Goal: Information Seeking & Learning: Learn about a topic

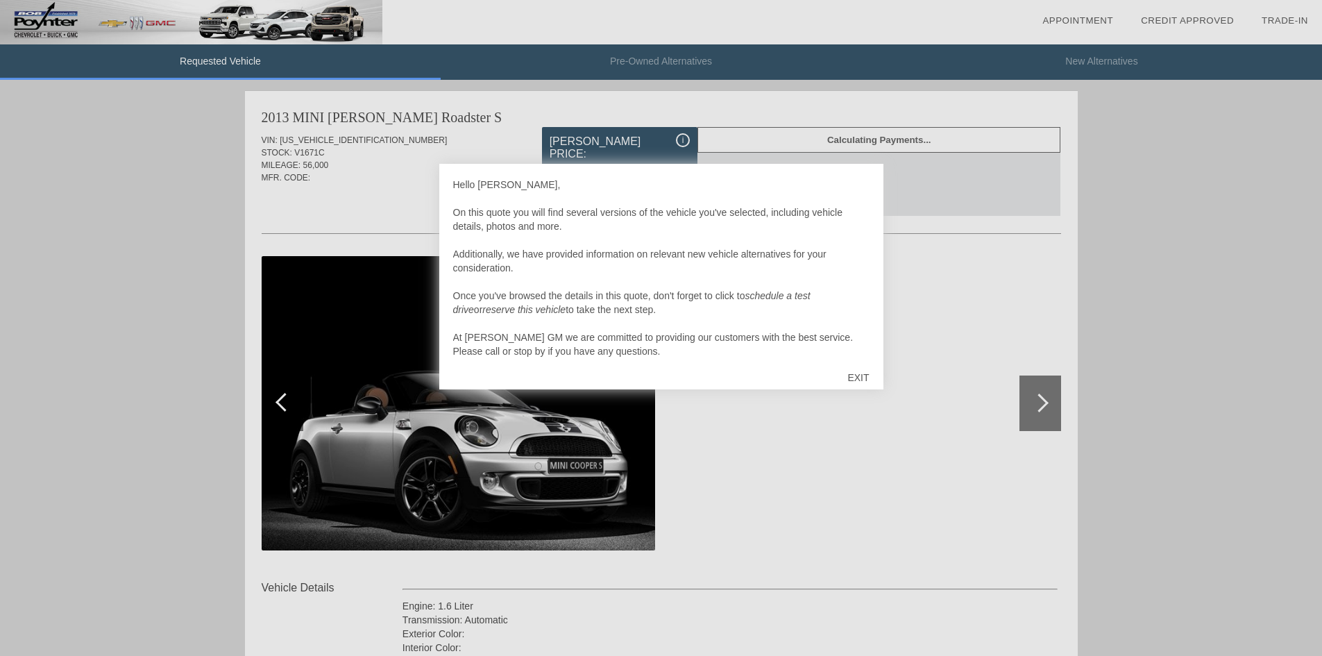
click at [553, 469] on div at bounding box center [661, 328] width 1322 height 656
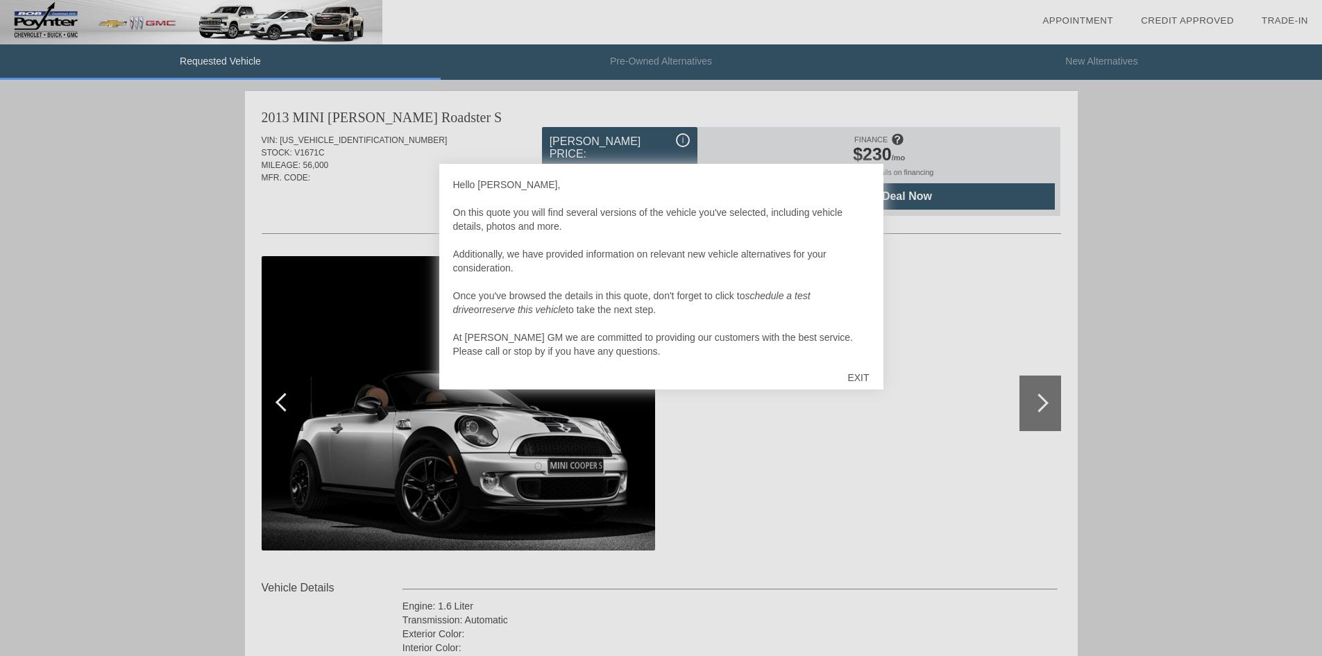
click at [858, 377] on div "EXIT" at bounding box center [858, 378] width 49 height 42
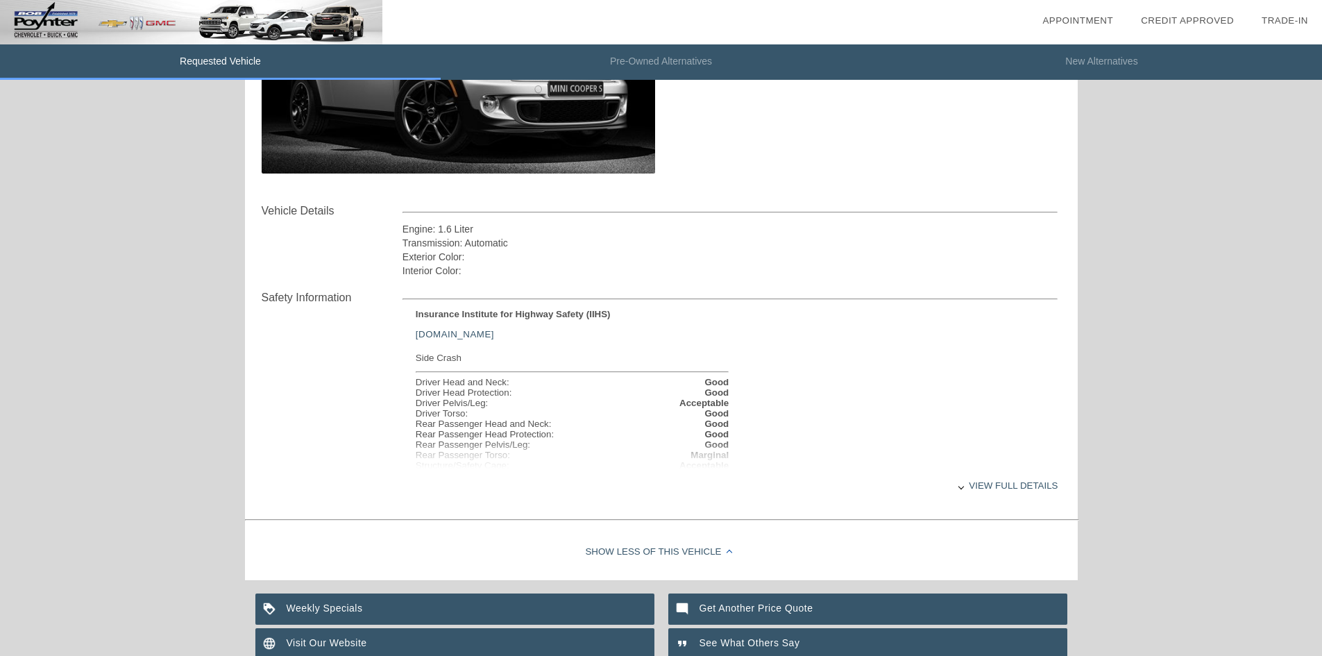
scroll to position [348, 0]
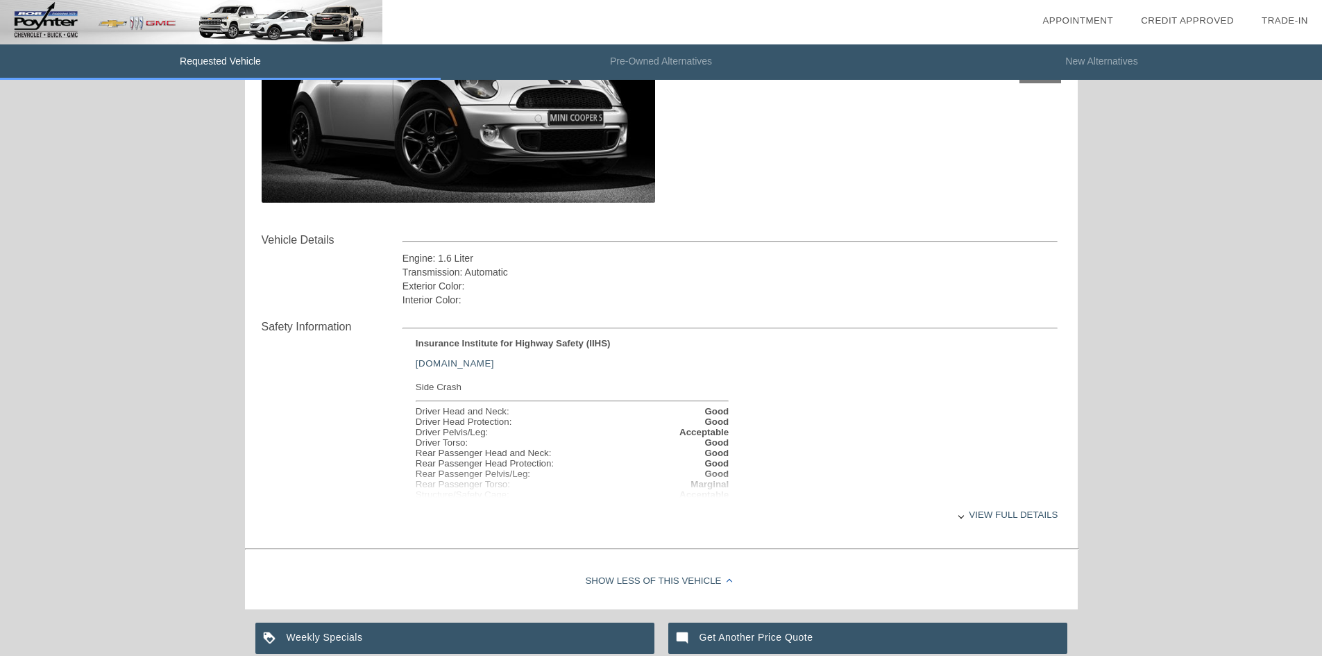
click at [989, 507] on div "View full details" at bounding box center [731, 515] width 656 height 34
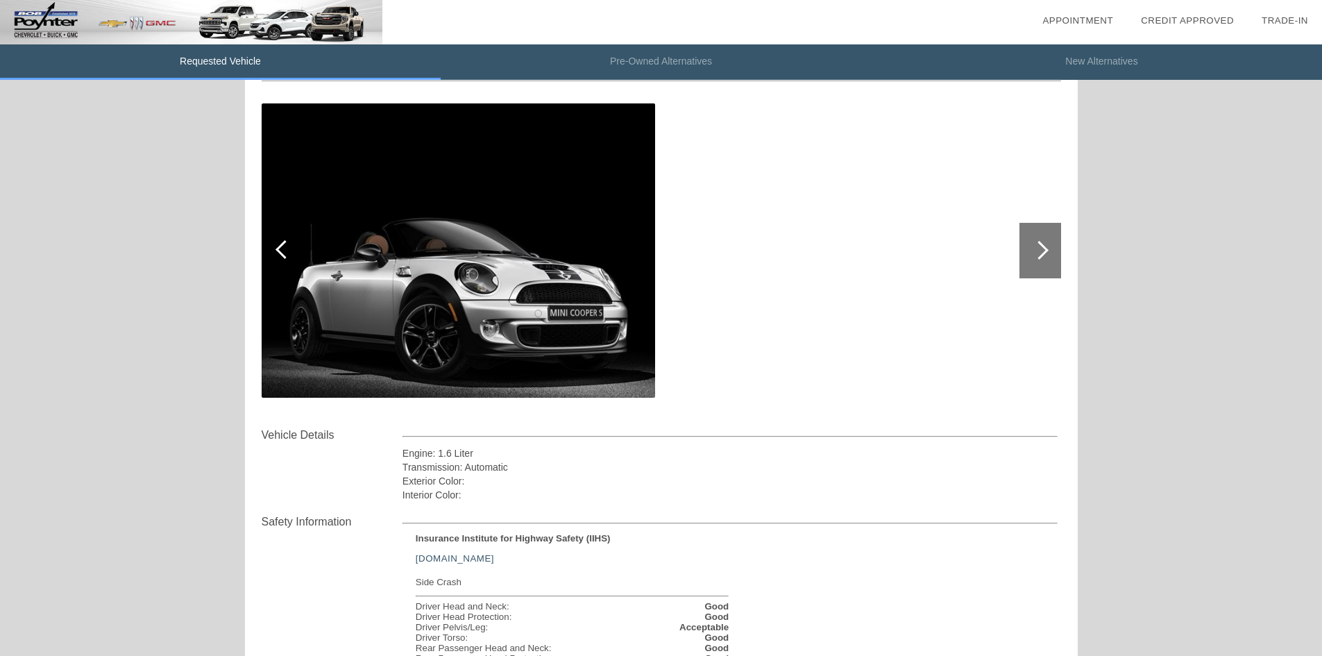
scroll to position [0, 0]
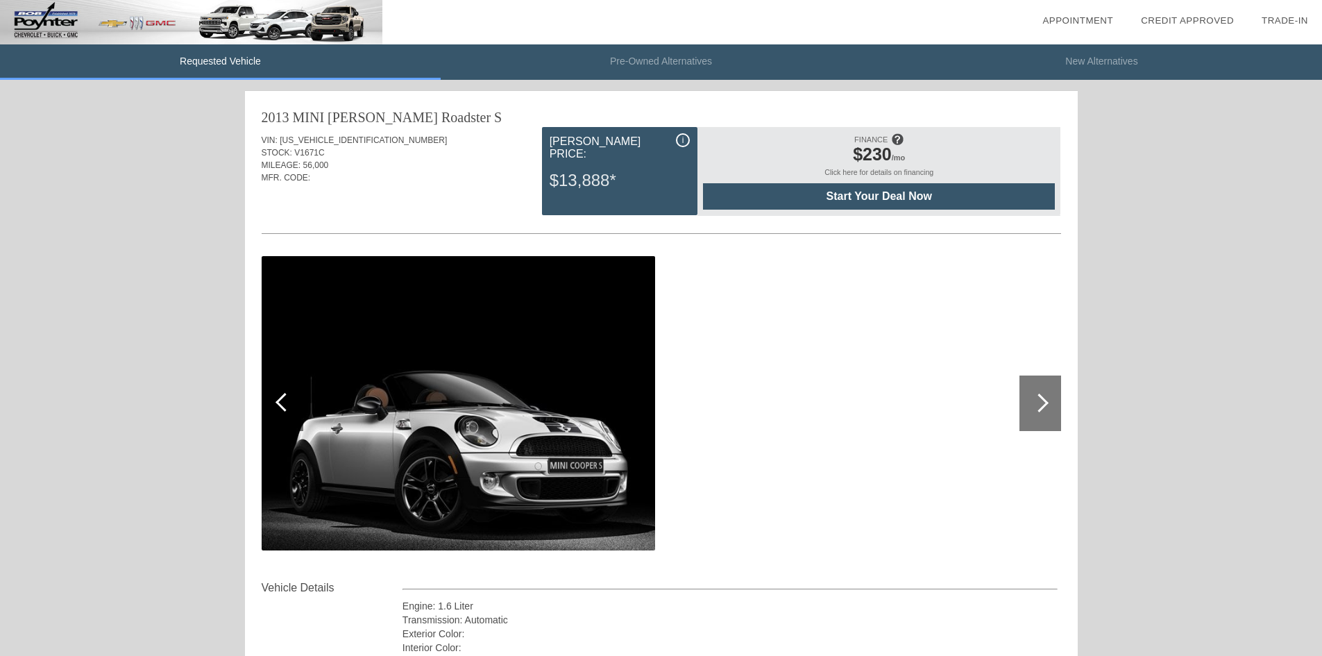
click at [1048, 405] on div at bounding box center [1041, 404] width 42 height 56
click at [1043, 403] on div at bounding box center [1039, 403] width 19 height 19
click at [1041, 403] on div at bounding box center [1039, 403] width 19 height 19
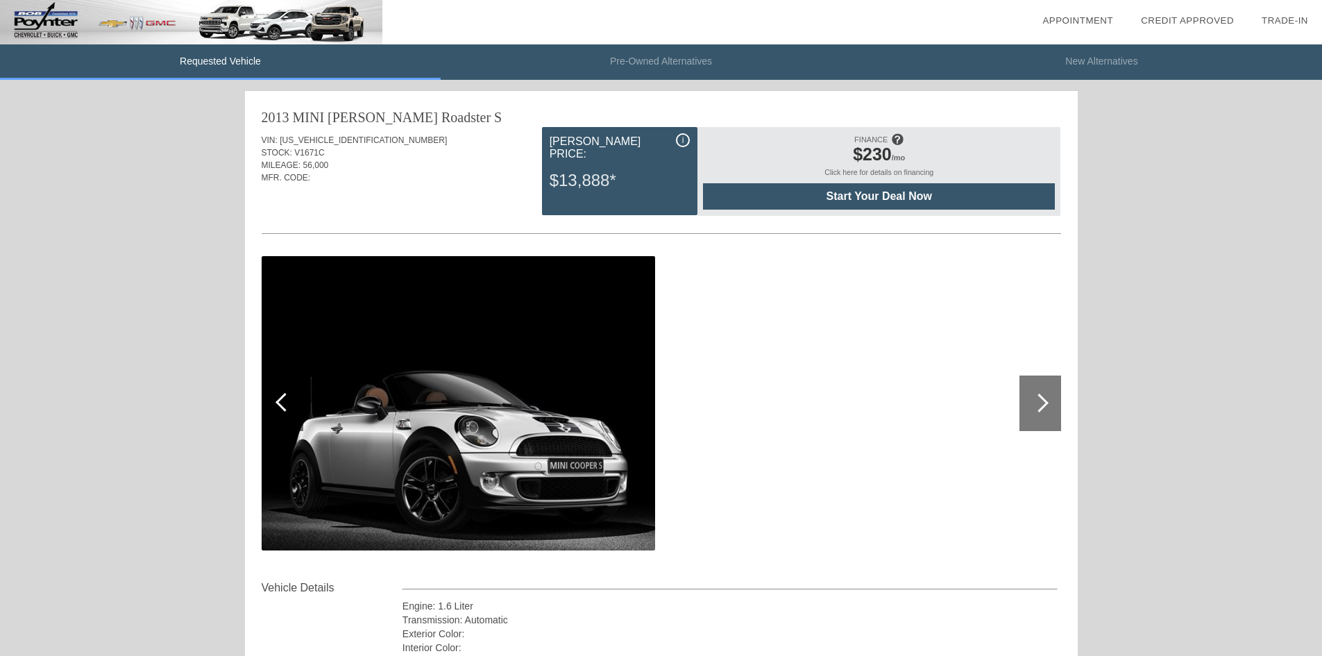
click at [858, 403] on div at bounding box center [662, 404] width 800 height 303
